Goal: Information Seeking & Learning: Learn about a topic

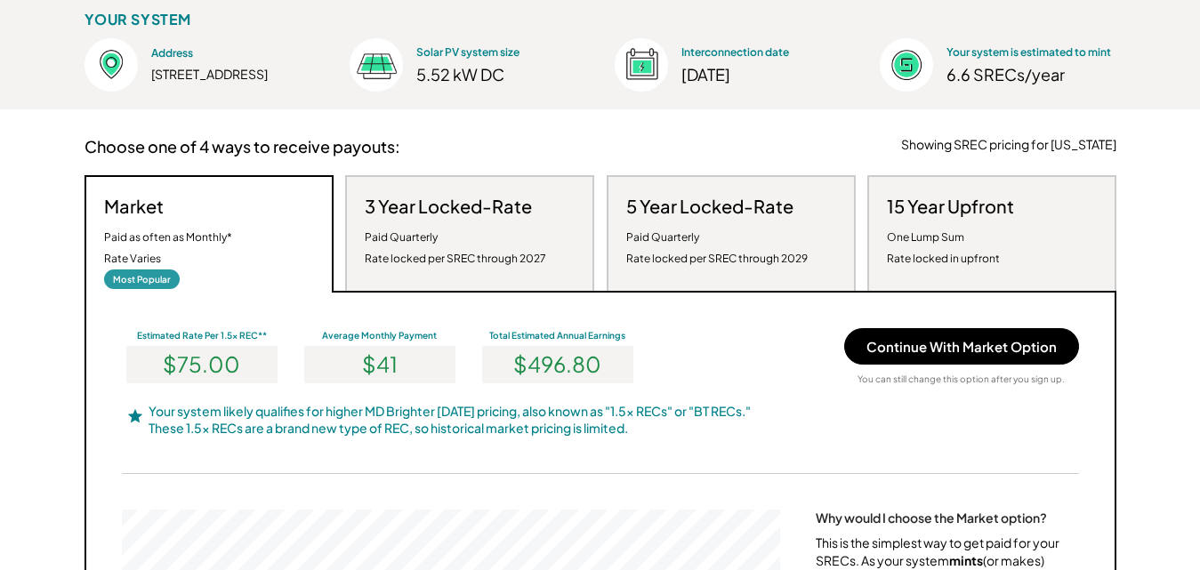
scroll to position [248, 0]
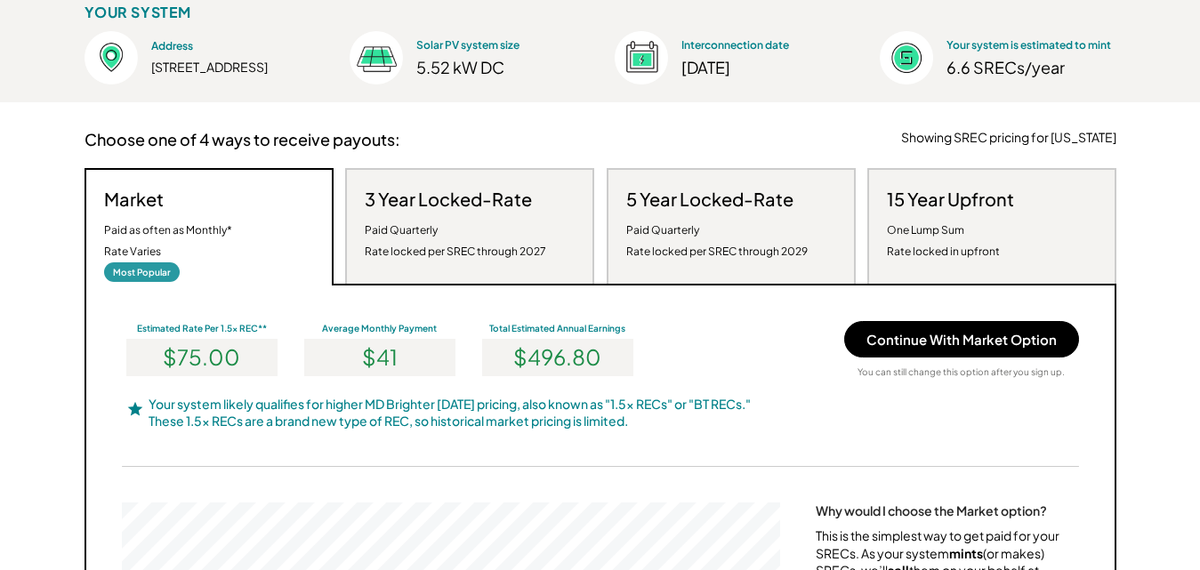
click at [478, 234] on div "Paid Quarterly Rate locked per SREC through 2027" at bounding box center [455, 241] width 181 height 43
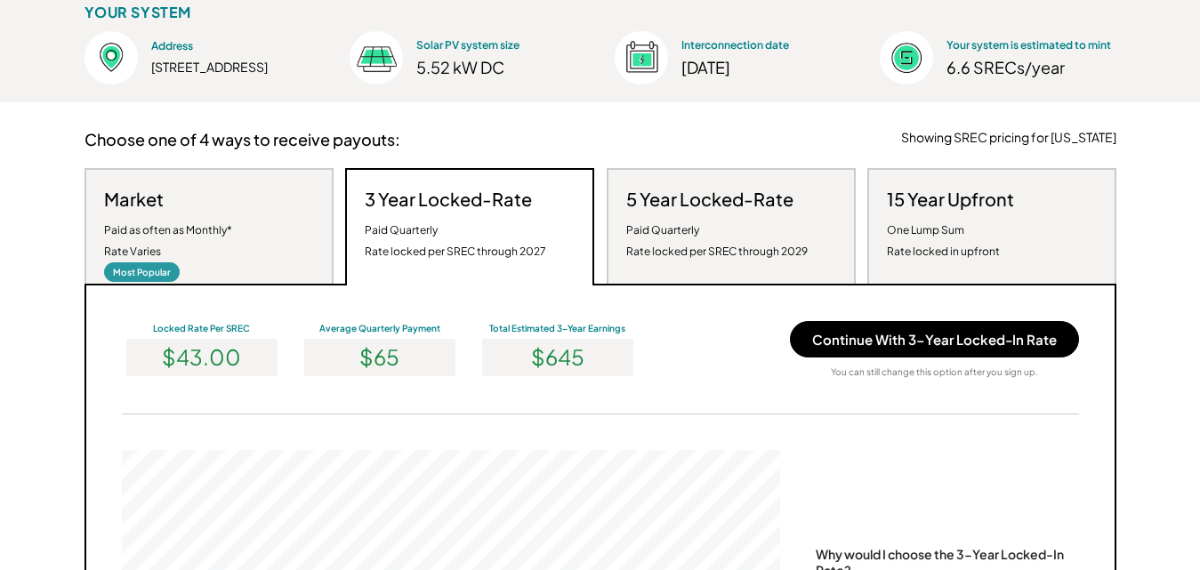
scroll to position [338, 658]
click at [229, 249] on div "Paid as often as Monthly* Rate Varies" at bounding box center [168, 241] width 128 height 43
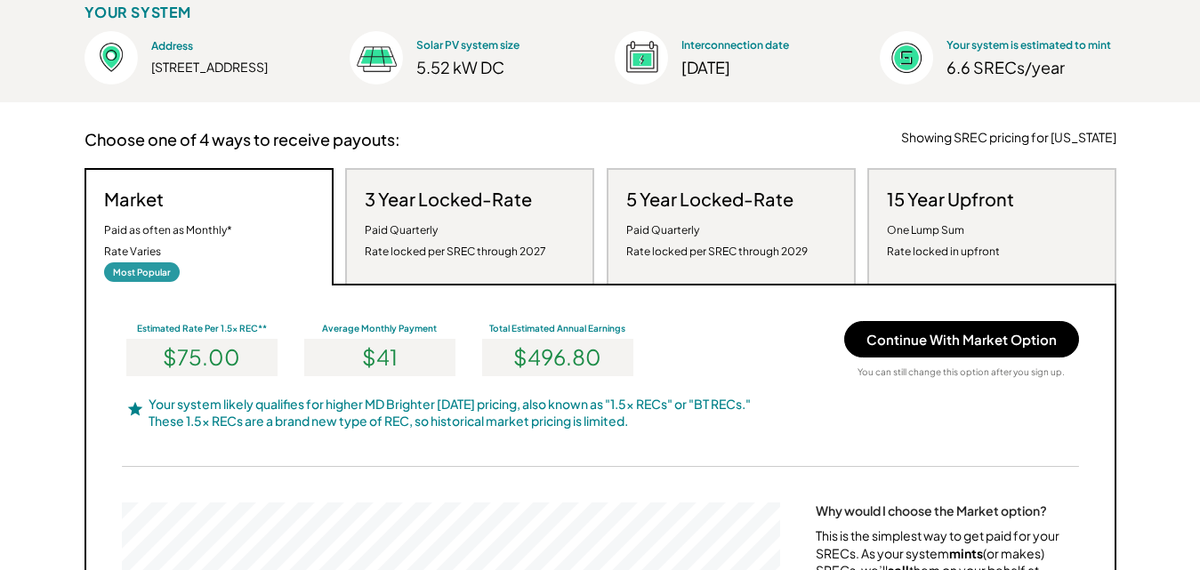
click at [468, 224] on div "Paid Quarterly Rate locked per SREC through 2027" at bounding box center [455, 241] width 181 height 43
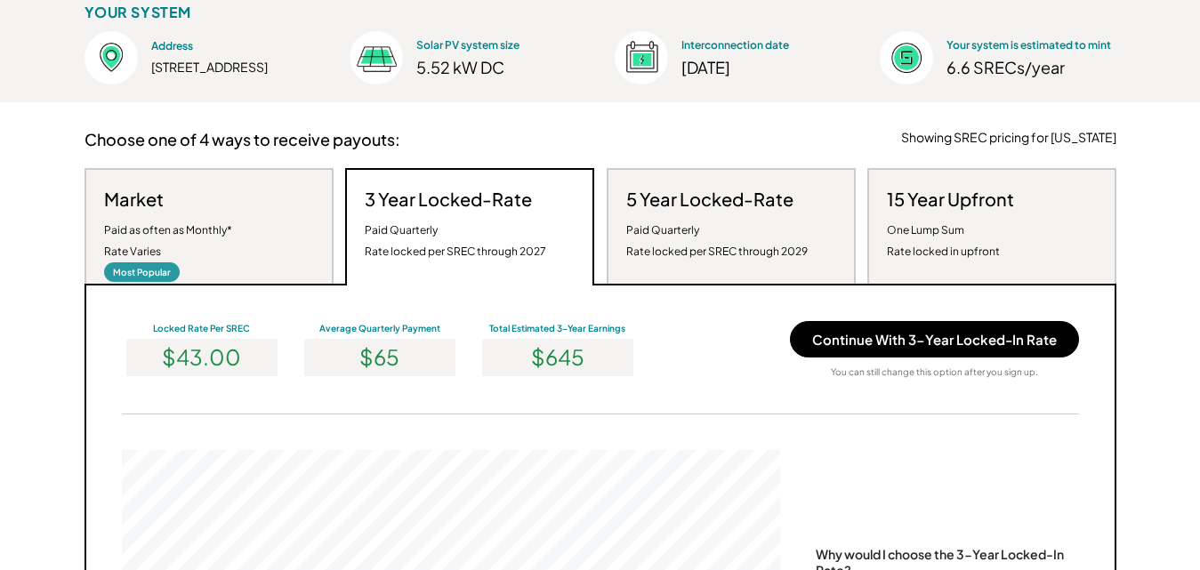
click at [720, 240] on div "Paid Quarterly Rate locked per SREC through 2029" at bounding box center [716, 241] width 181 height 43
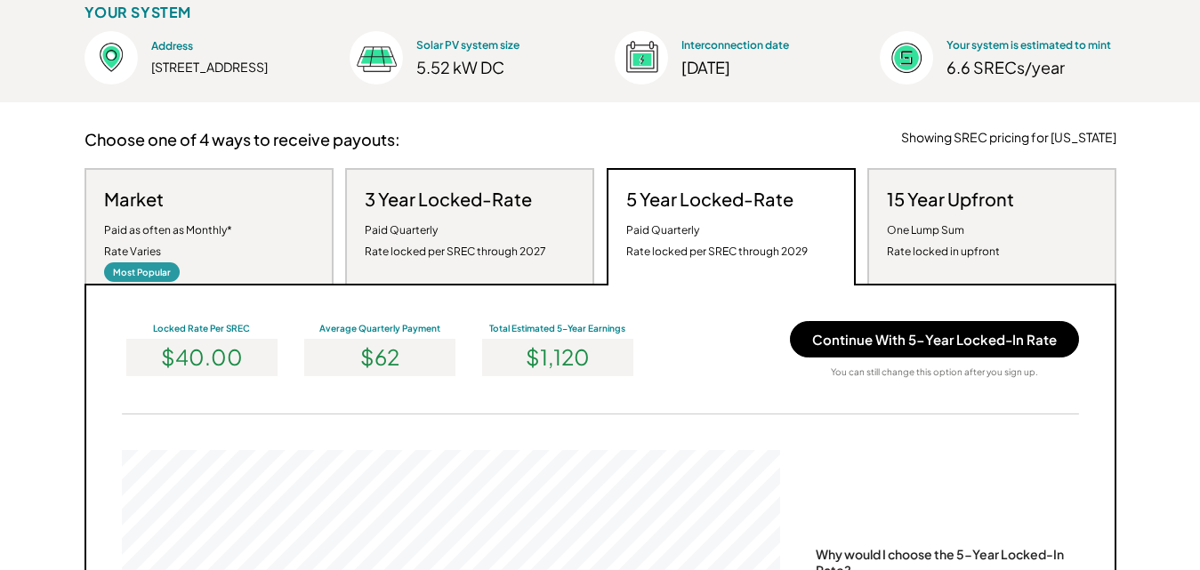
click at [456, 221] on div "Paid Quarterly Rate locked per SREC through 2027" at bounding box center [455, 241] width 181 height 43
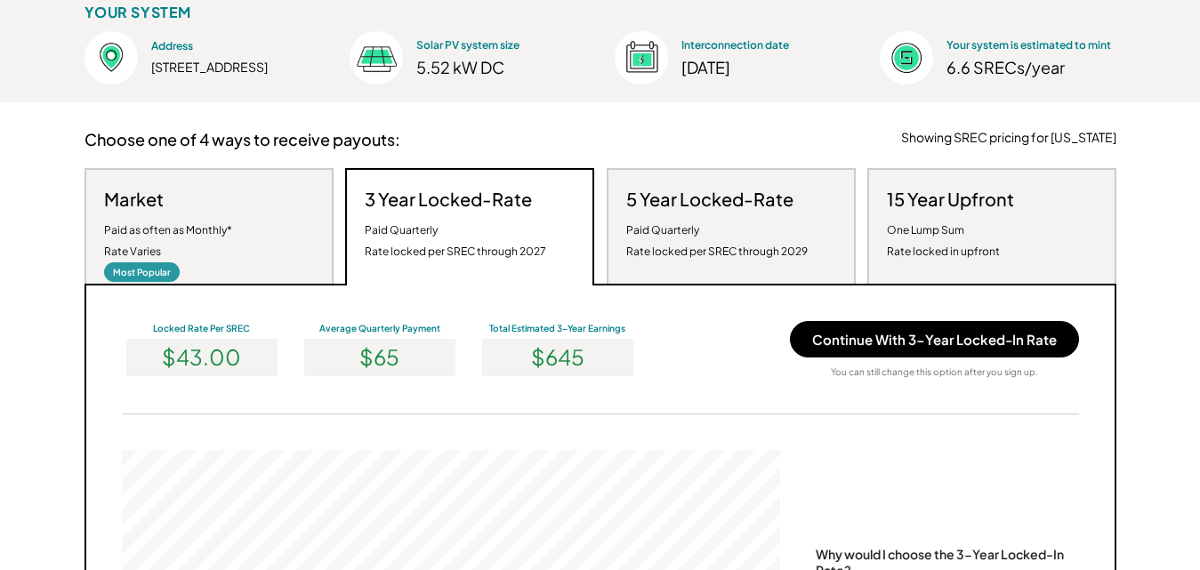
click at [706, 238] on div "Paid Quarterly Rate locked per SREC through 2029" at bounding box center [716, 241] width 181 height 43
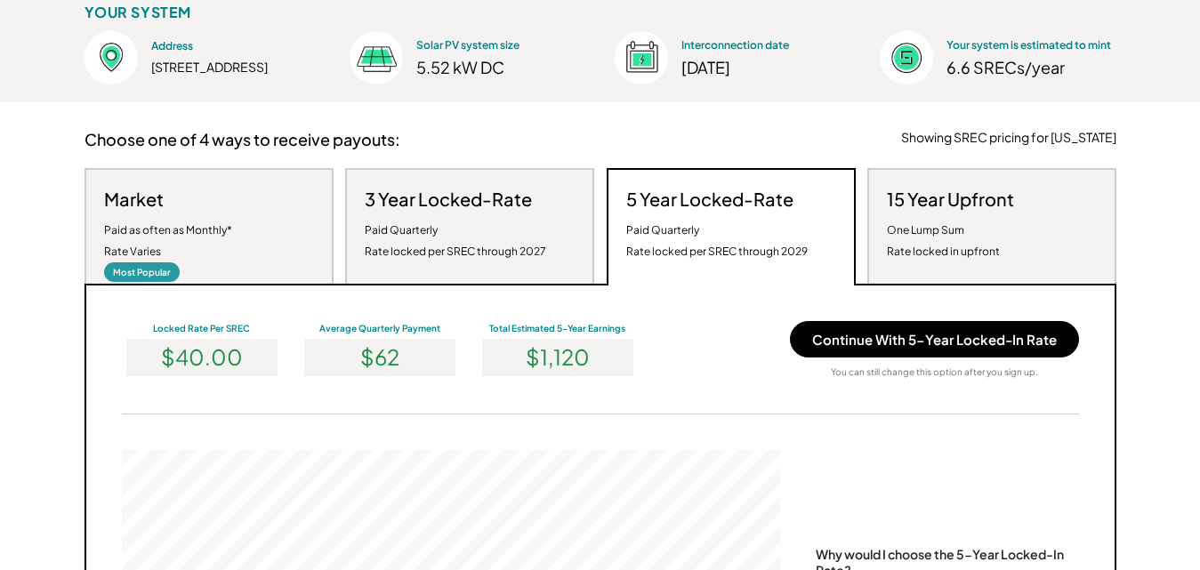
click at [944, 251] on div "One Lump Sum Rate locked in upfront" at bounding box center [943, 241] width 113 height 43
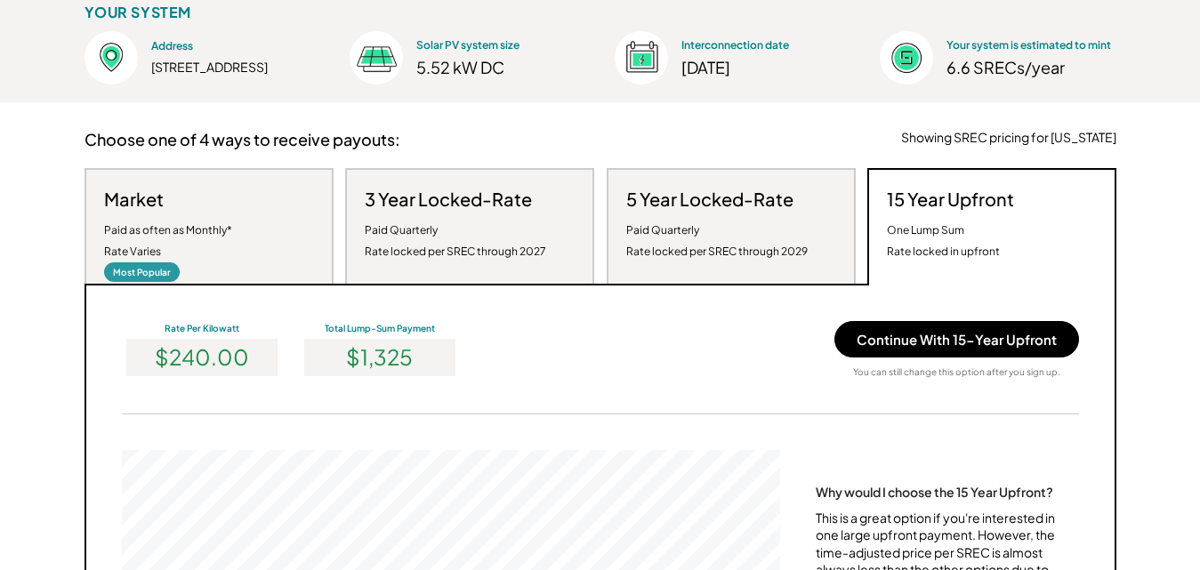
click at [185, 248] on div "Paid as often as Monthly* Rate Varies" at bounding box center [168, 241] width 128 height 43
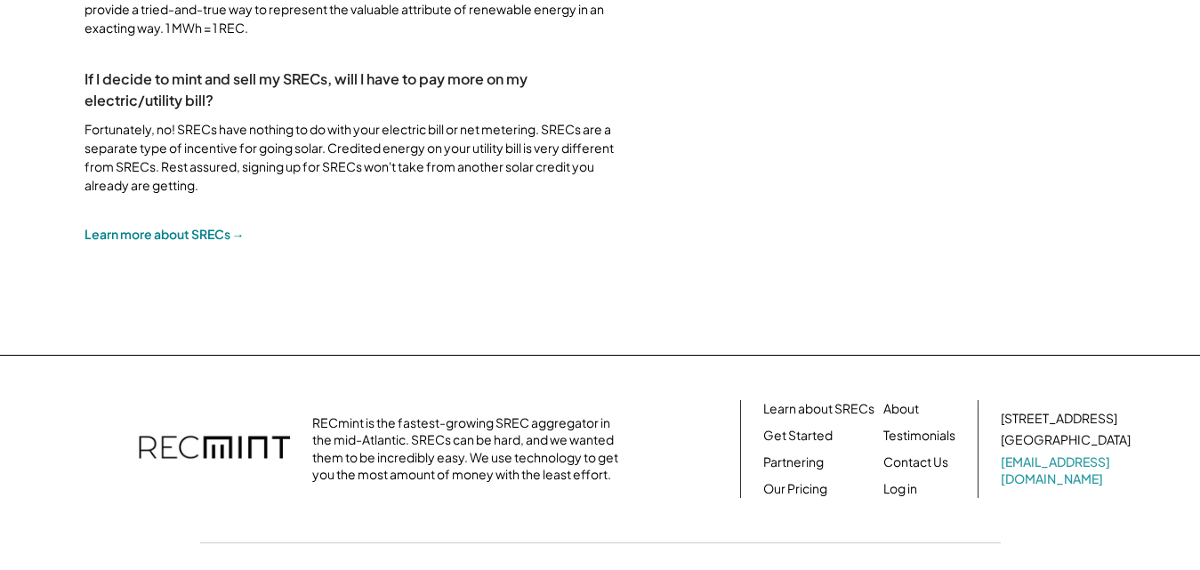
scroll to position [2374, 0]
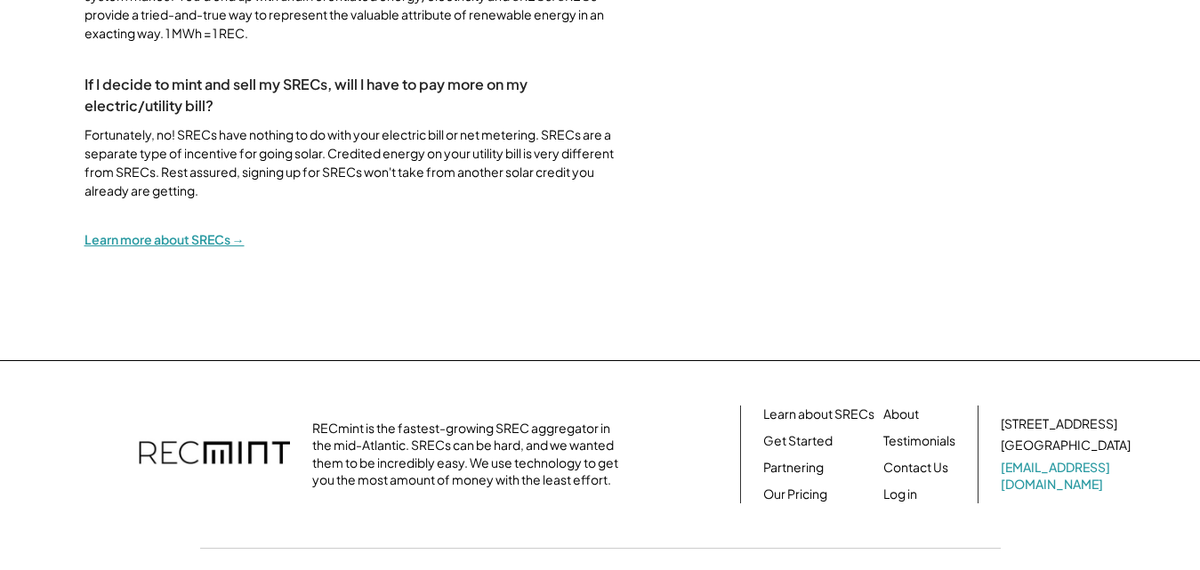
click at [165, 247] on div "Learn more about SRECs →" at bounding box center [164, 239] width 160 height 16
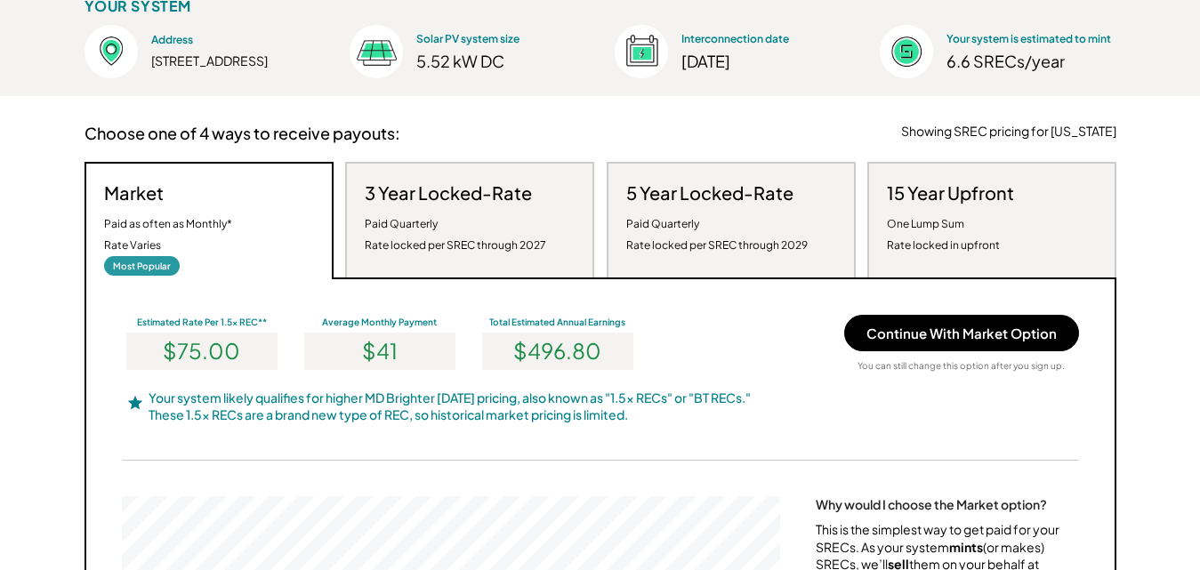
scroll to position [290, 0]
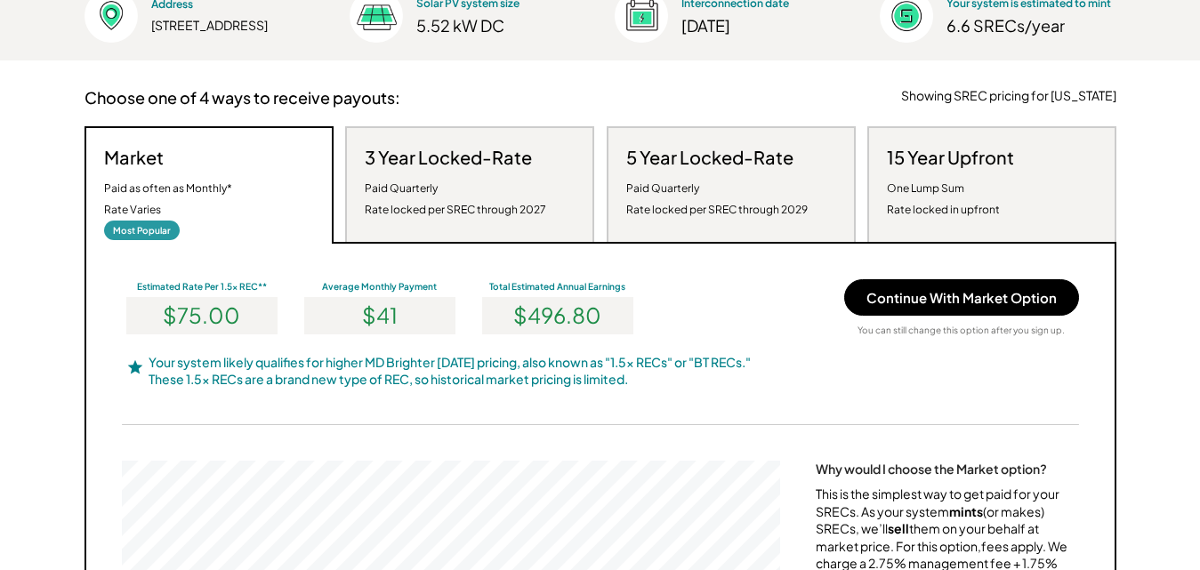
click at [934, 205] on div "One Lump Sum Rate locked in upfront" at bounding box center [943, 199] width 113 height 43
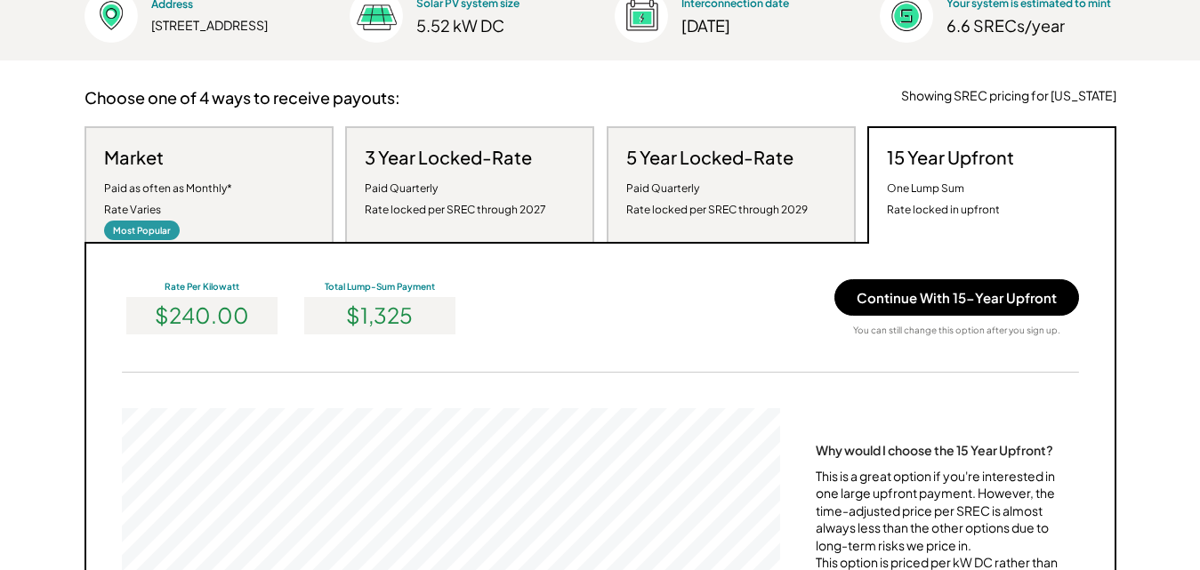
scroll to position [338, 658]
click at [261, 188] on div "Market Paid as often as Monthly* Rate Varies Most Popular" at bounding box center [208, 184] width 249 height 116
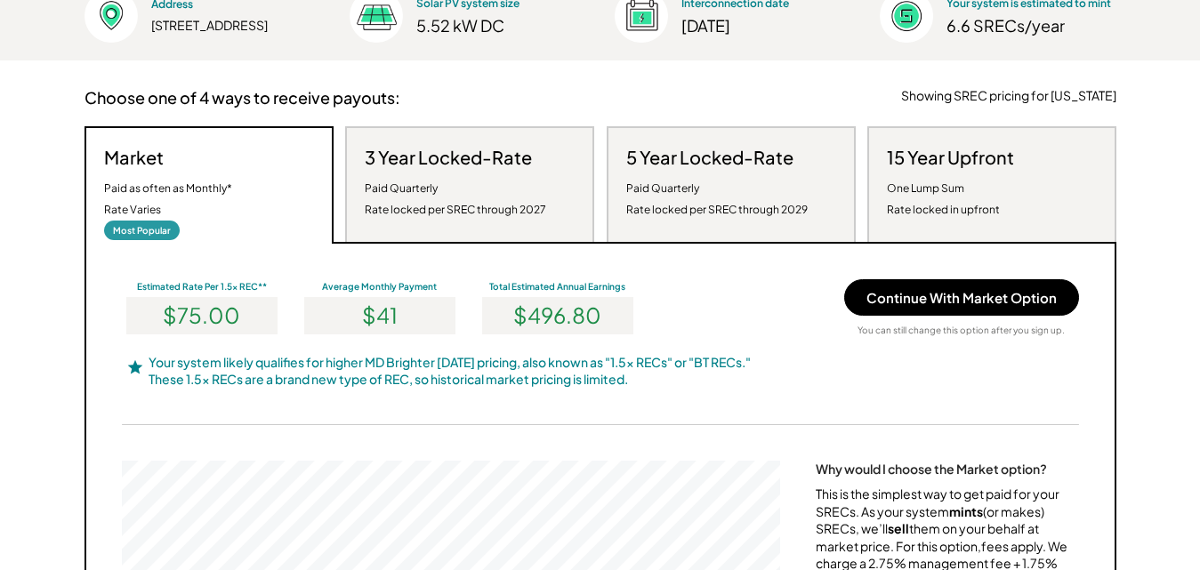
click at [944, 192] on div "One Lump Sum Rate locked in upfront" at bounding box center [943, 199] width 113 height 43
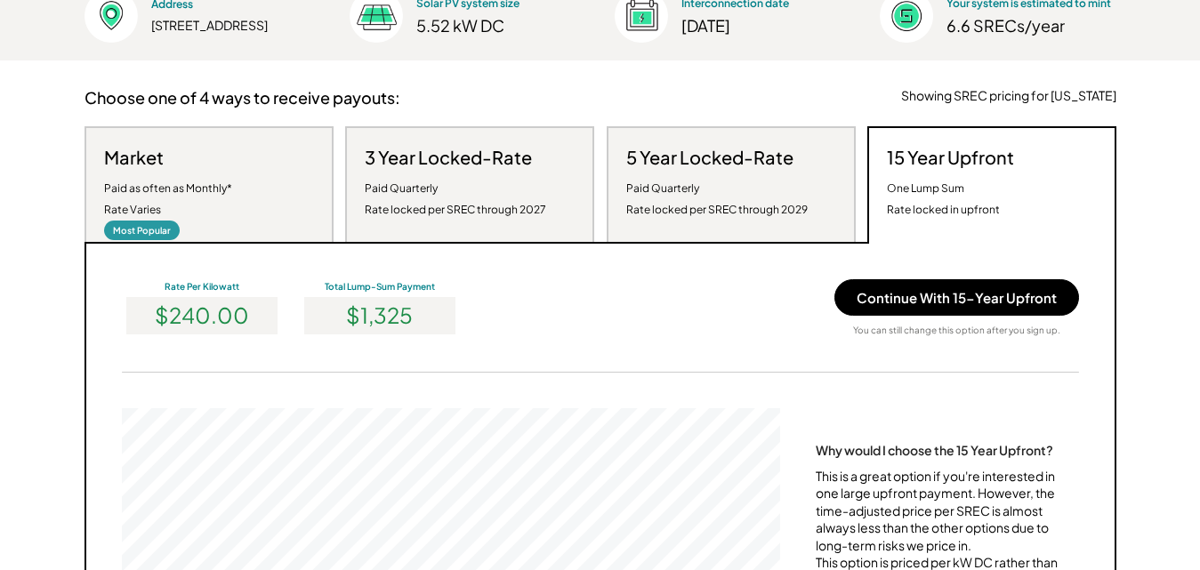
click at [707, 207] on div "Paid Quarterly Rate locked per SREC through 2029" at bounding box center [716, 199] width 181 height 43
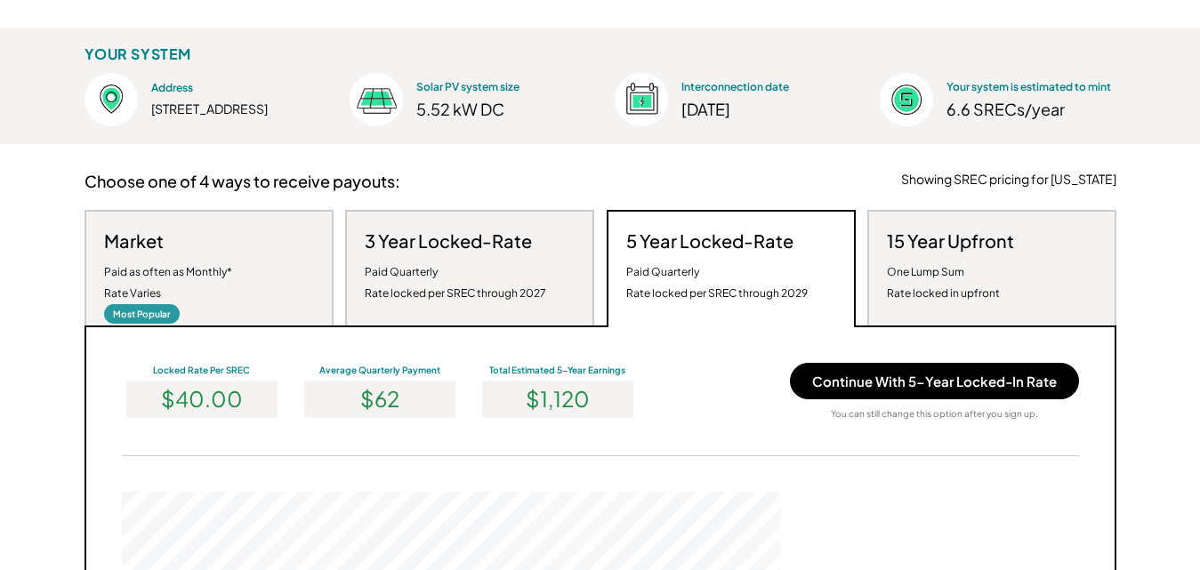
scroll to position [189, 0]
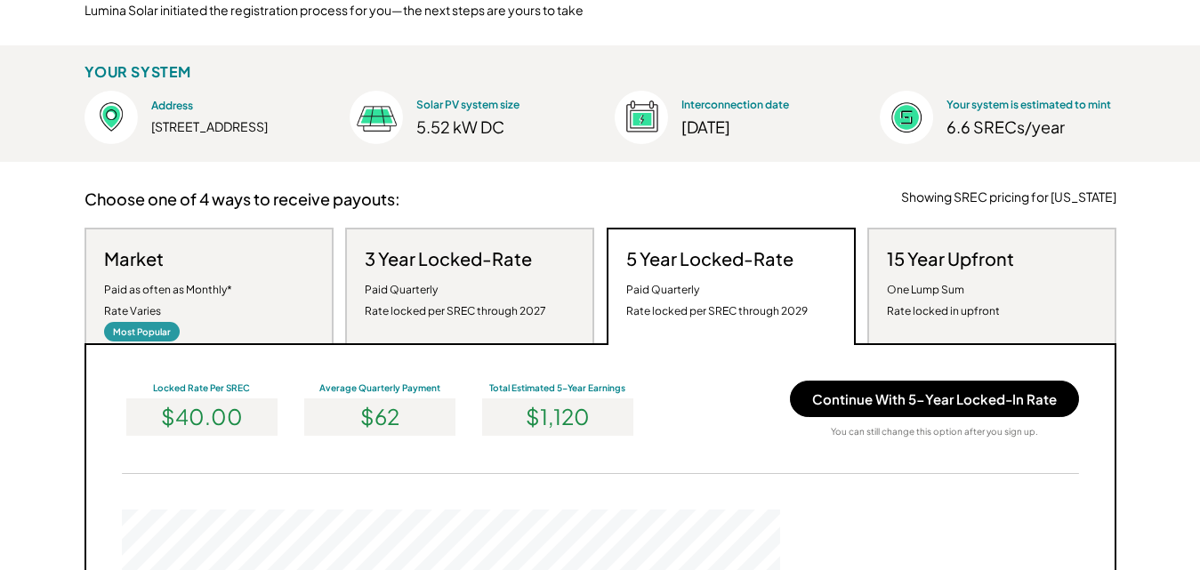
click at [273, 300] on div "Market Paid as often as Monthly* Rate Varies Most Popular" at bounding box center [208, 286] width 249 height 116
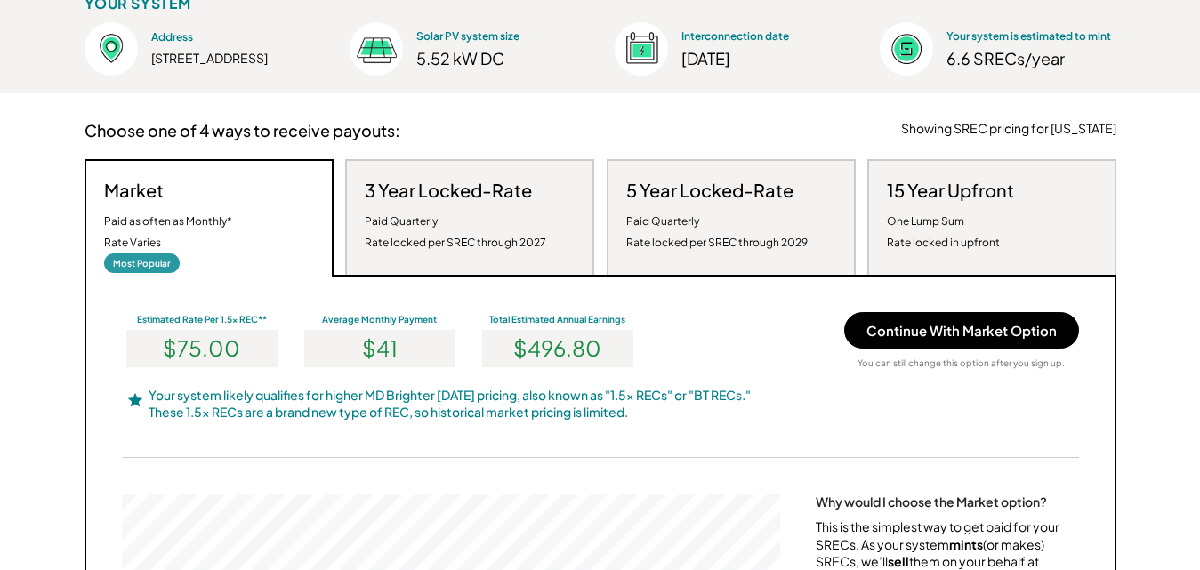
scroll to position [254, 0]
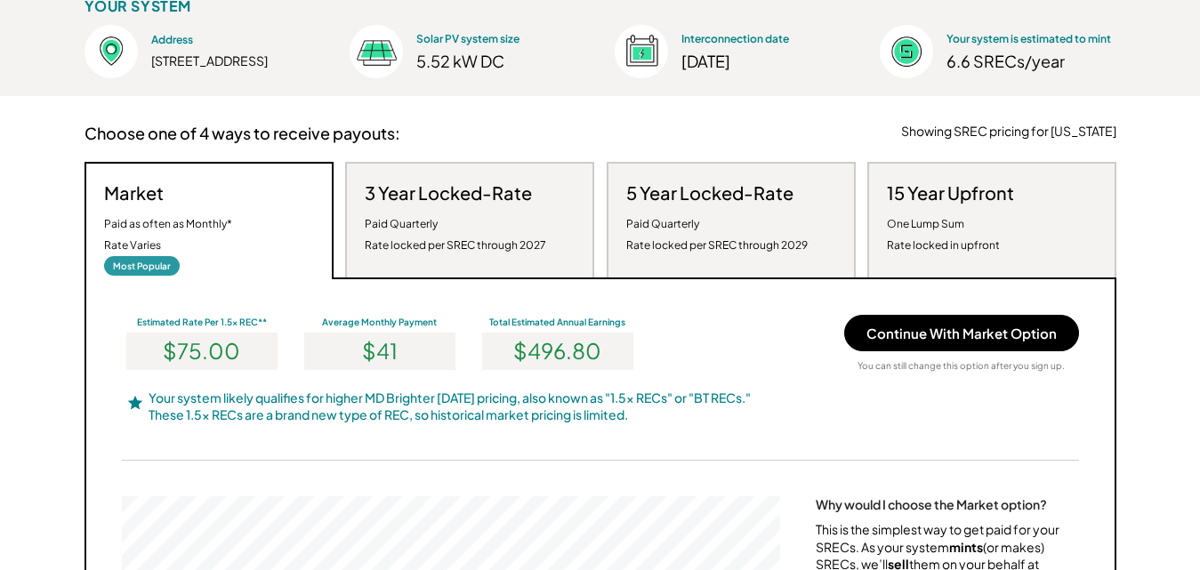
click at [479, 236] on div "Paid Quarterly Rate locked per SREC through 2027" at bounding box center [455, 234] width 181 height 43
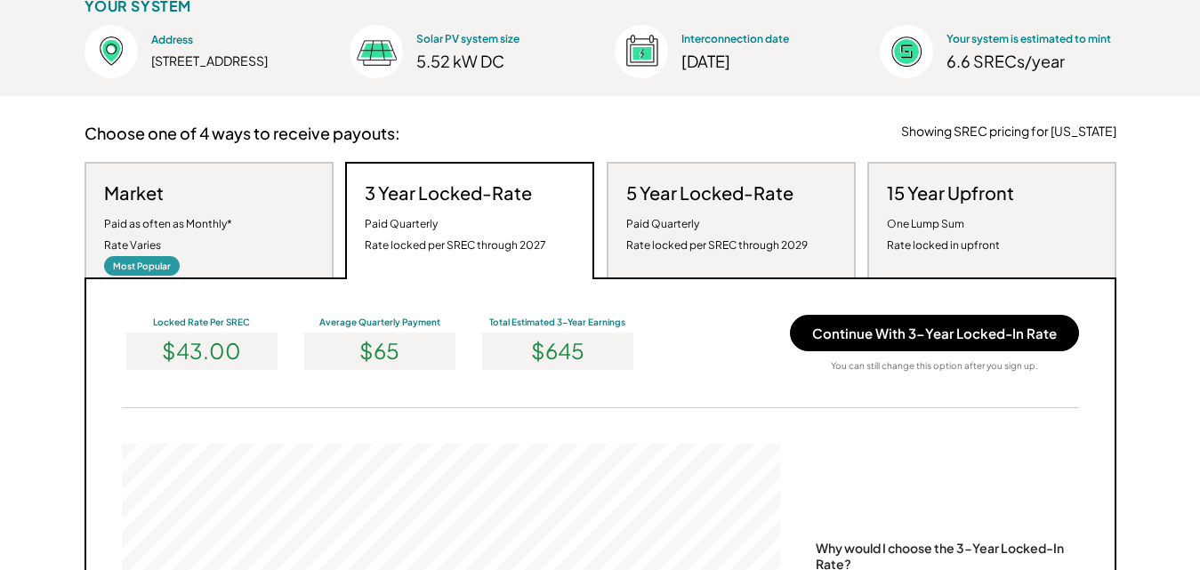
scroll to position [338, 658]
click at [716, 231] on div "Paid Quarterly Rate locked per SREC through 2029" at bounding box center [716, 234] width 181 height 43
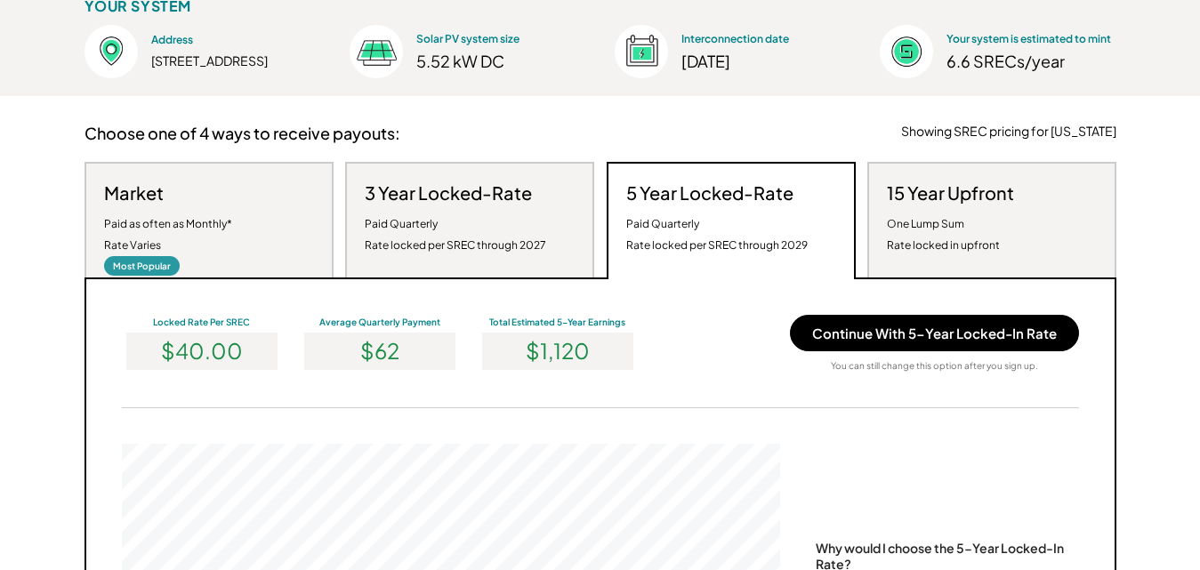
scroll to position [0, 0]
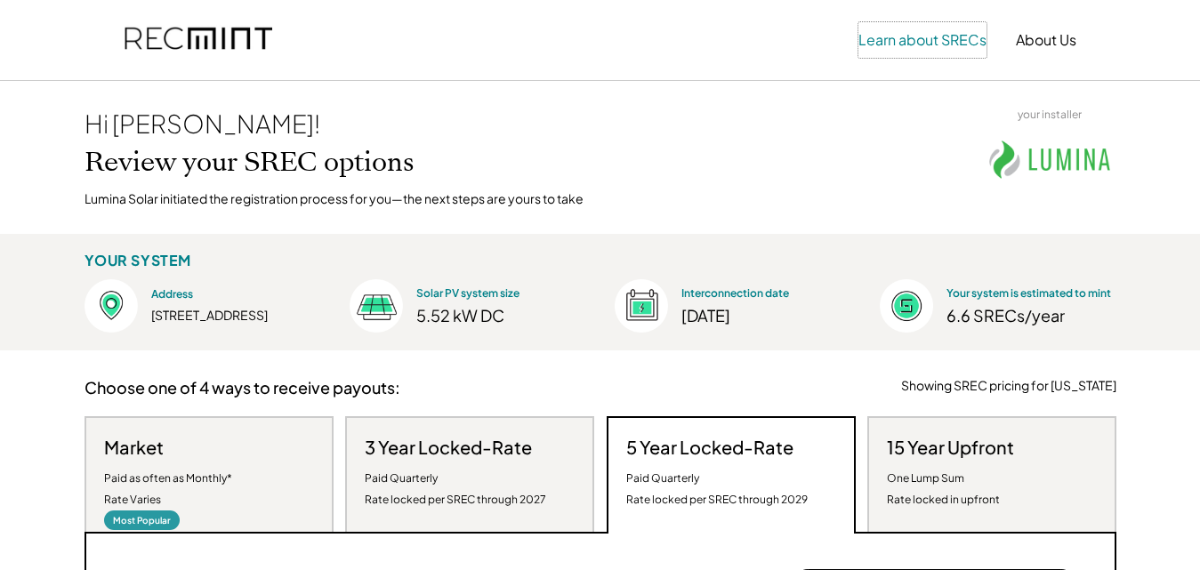
click at [896, 42] on button "Learn about SRECs" at bounding box center [922, 40] width 128 height 36
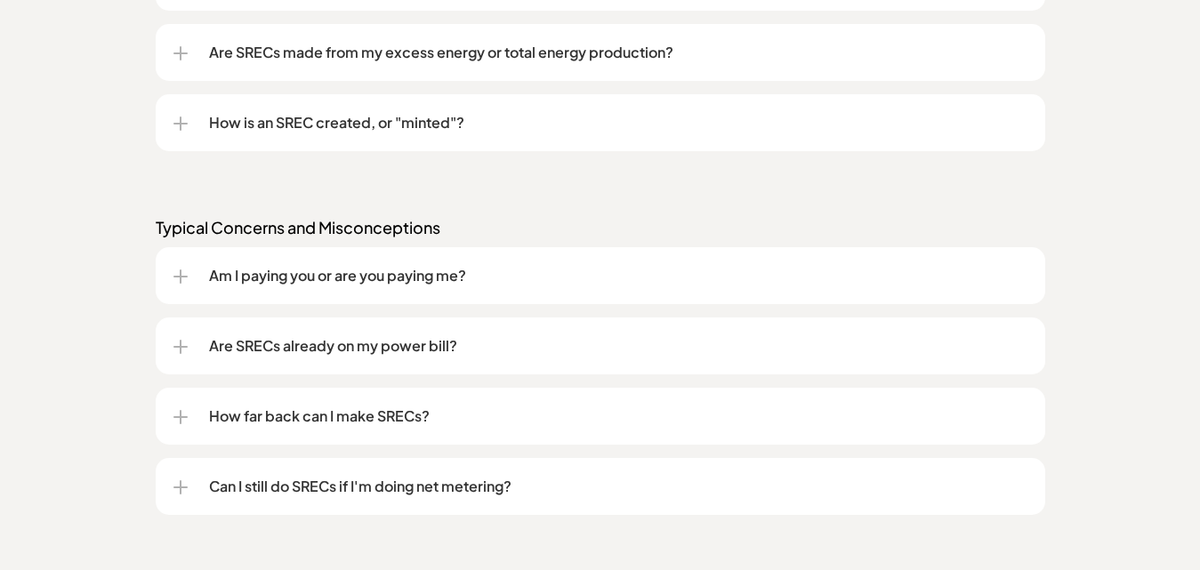
scroll to position [1755, 0]
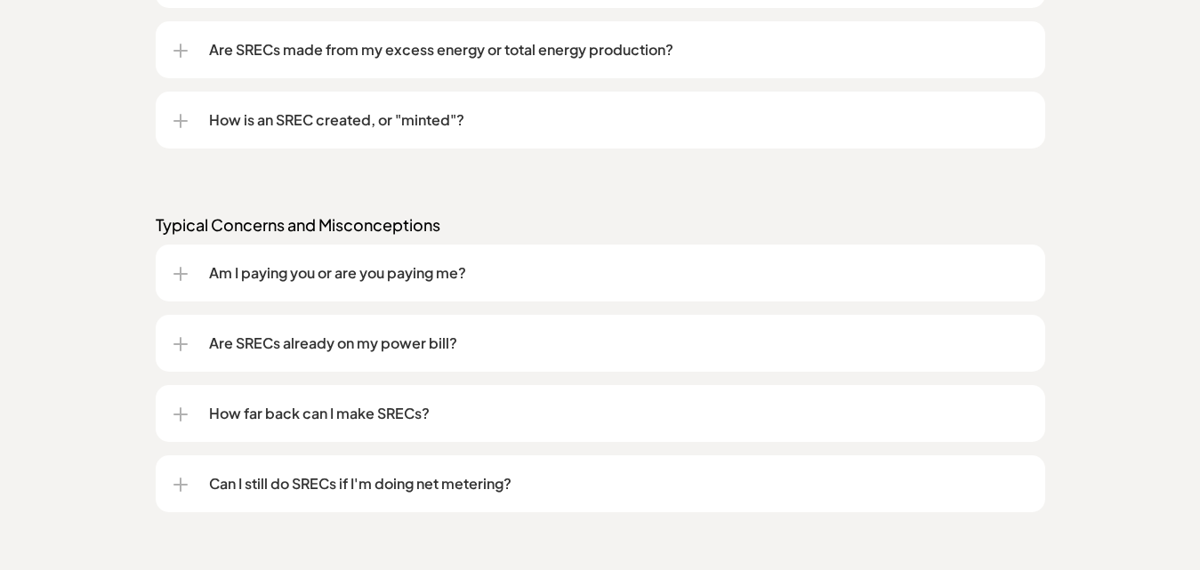
click at [175, 277] on div at bounding box center [180, 274] width 14 height 14
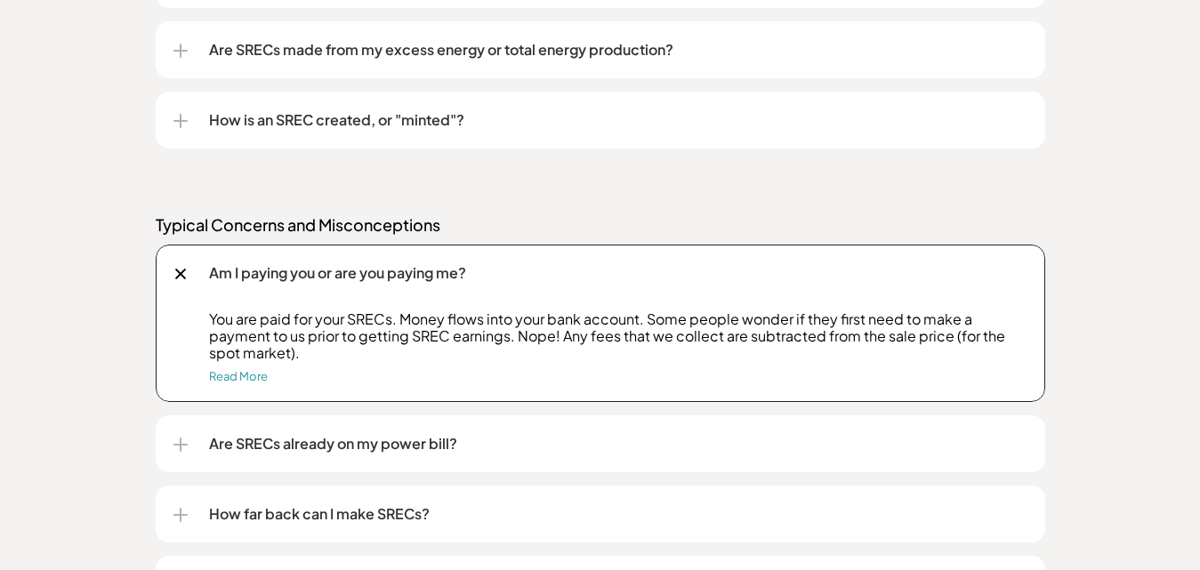
click at [175, 277] on div at bounding box center [180, 274] width 12 height 12
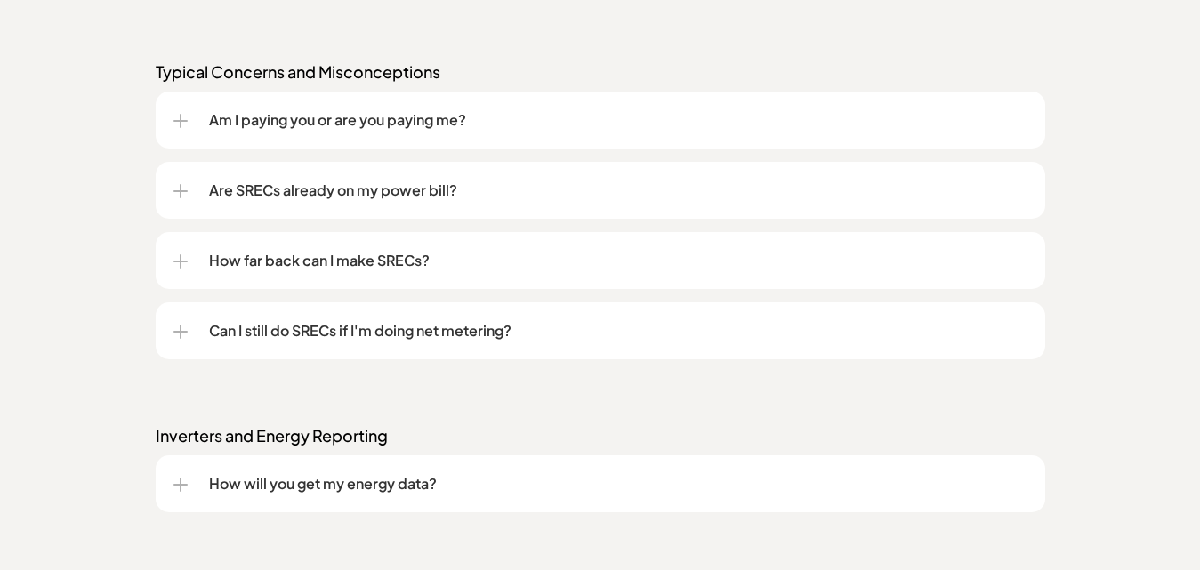
scroll to position [1909, 0]
click at [181, 329] on div at bounding box center [181, 331] width 2 height 14
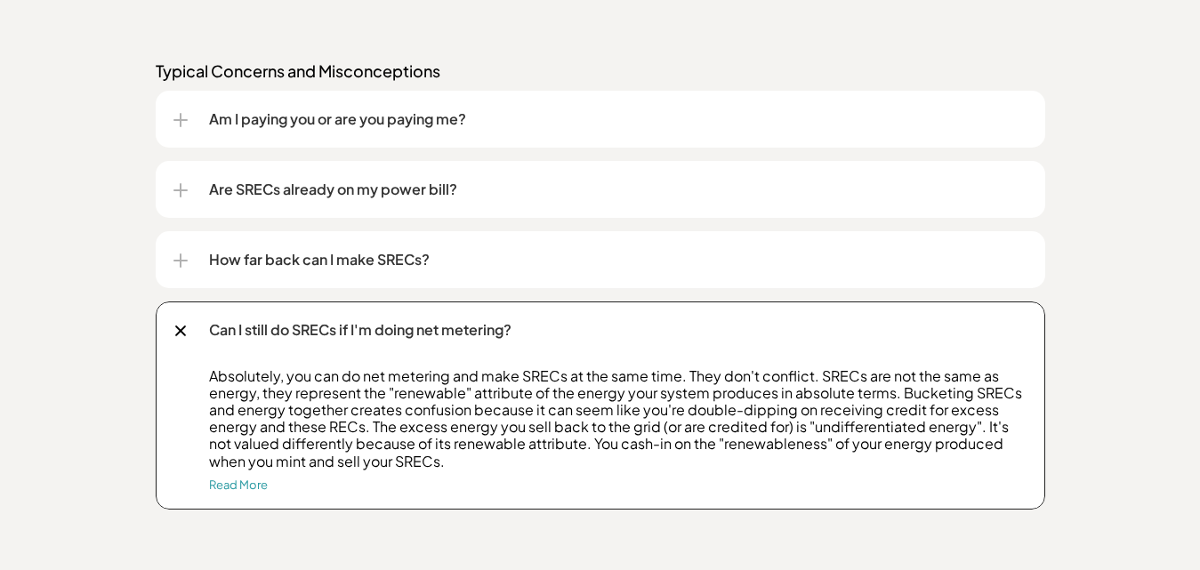
click at [180, 329] on div at bounding box center [180, 331] width 12 height 12
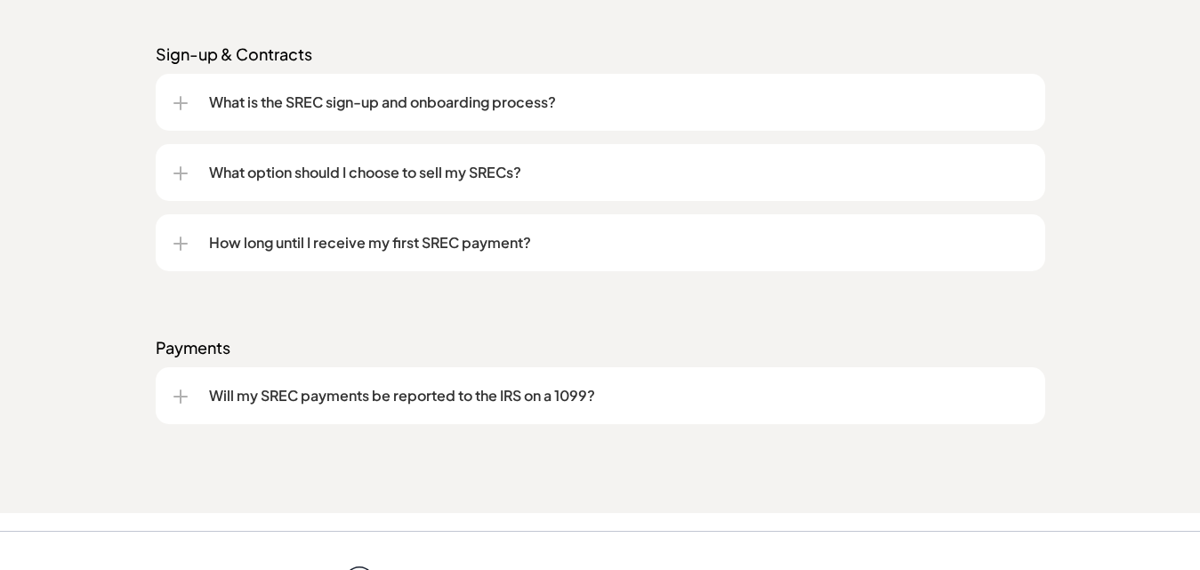
scroll to position [2444, 0]
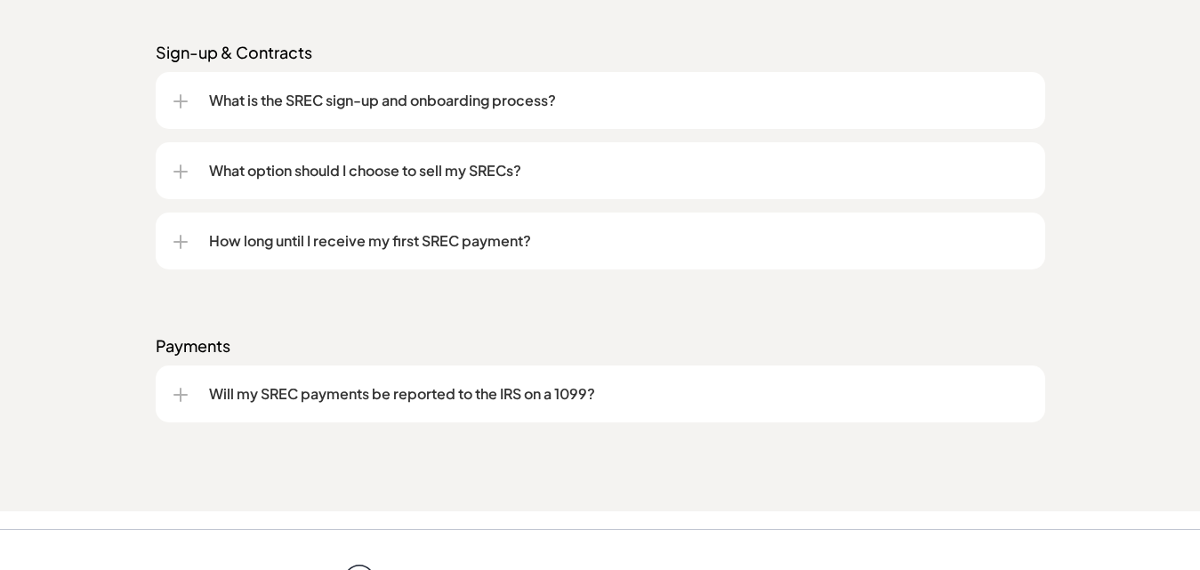
click at [179, 402] on div "Will my SREC payments be reported to the IRS on a 1099?" at bounding box center [600, 394] width 854 height 57
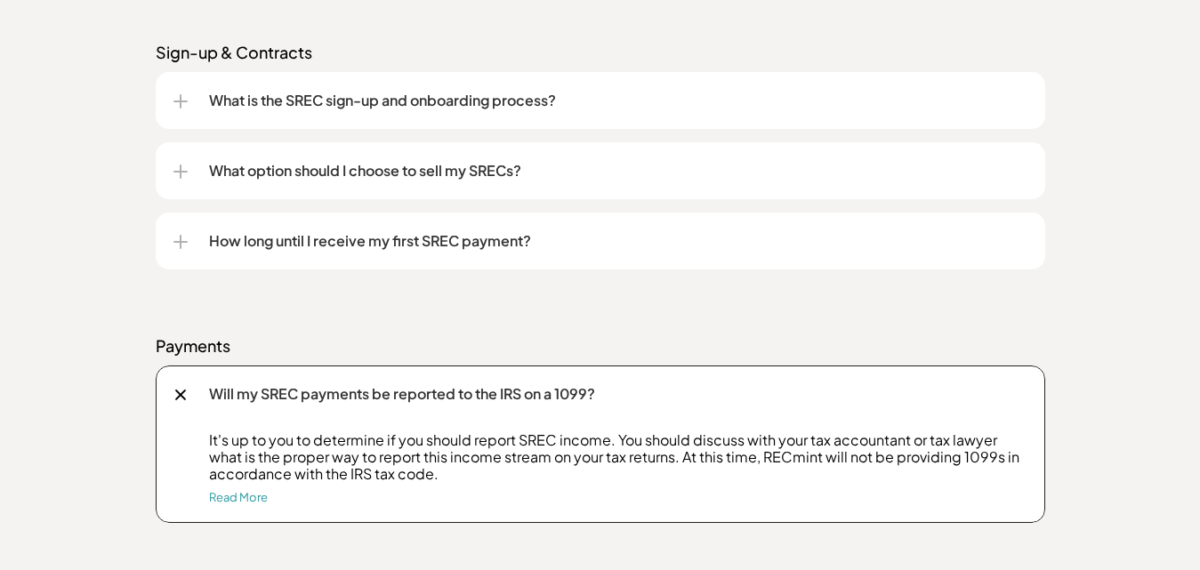
click at [189, 173] on div "What option should I choose to sell my SRECs?" at bounding box center [600, 170] width 854 height 57
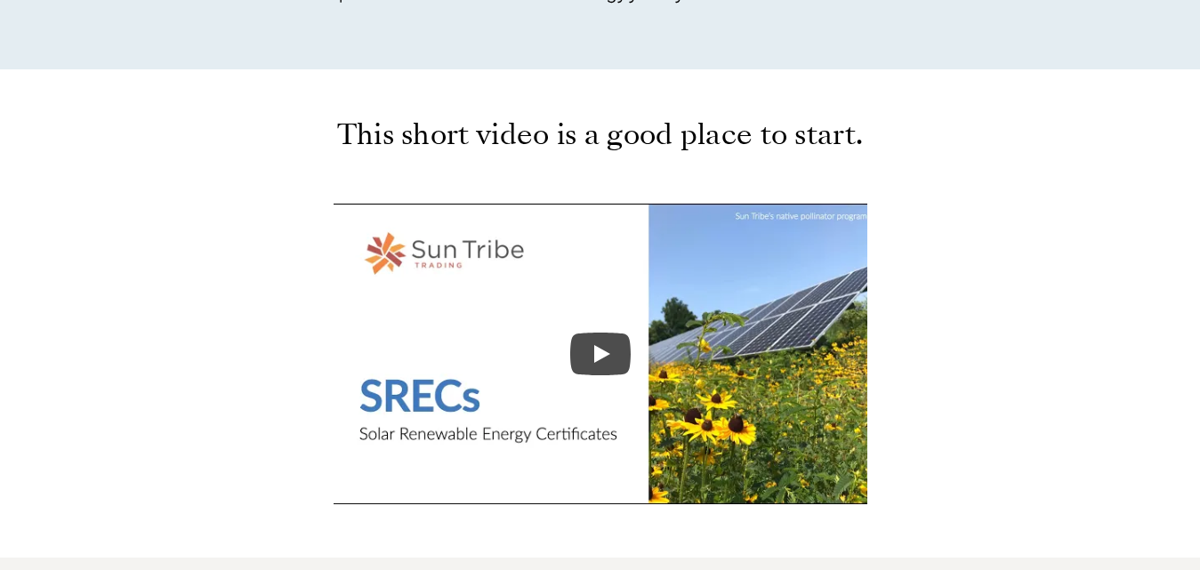
scroll to position [783, 0]
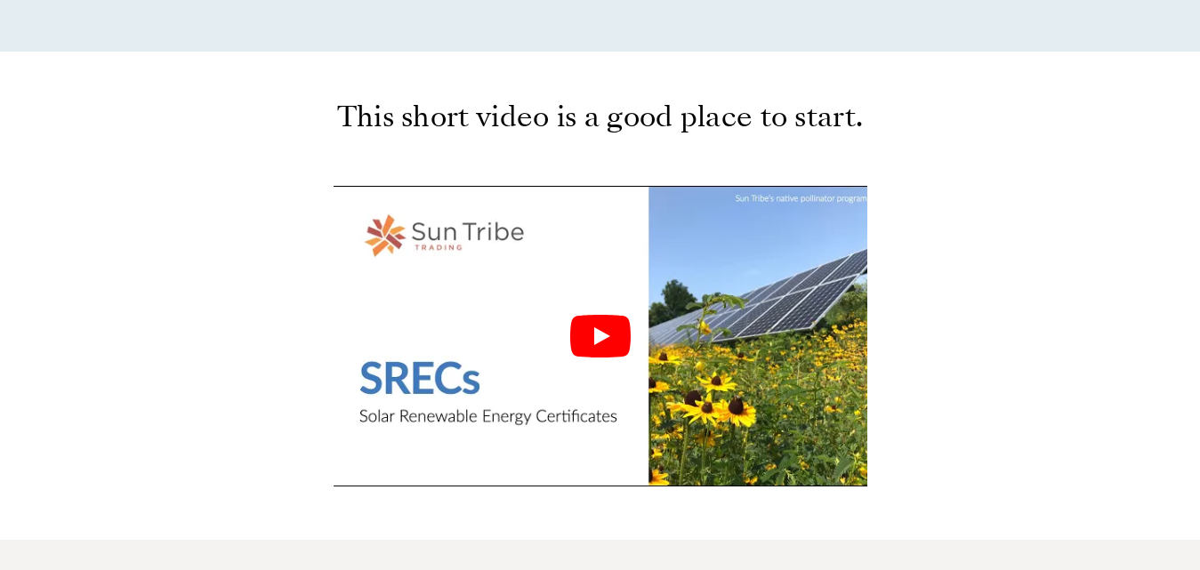
click at [585, 340] on icon "Play" at bounding box center [600, 336] width 60 height 43
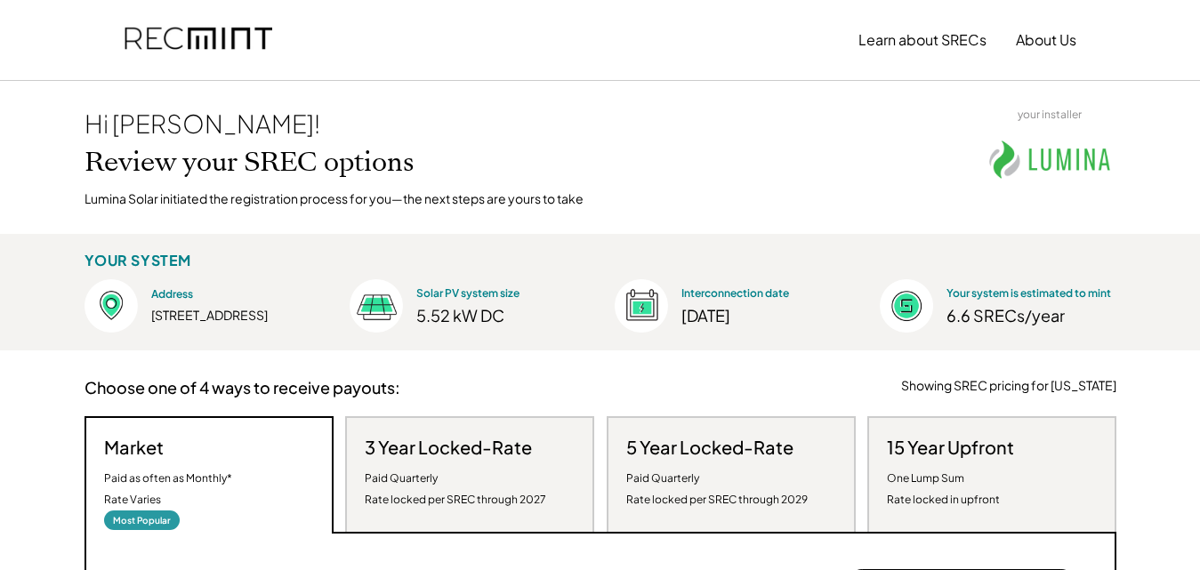
scroll to position [338, 658]
click at [888, 45] on button "Learn about SRECs" at bounding box center [922, 40] width 128 height 36
